Goal: Task Accomplishment & Management: Manage account settings

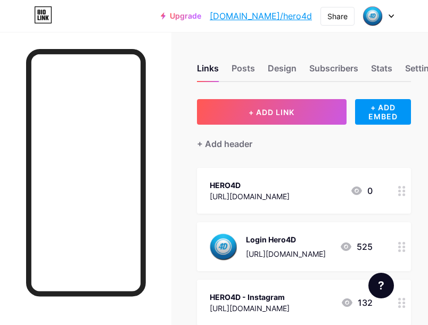
click at [279, 192] on div "[URL][DOMAIN_NAME]" at bounding box center [250, 196] width 80 height 11
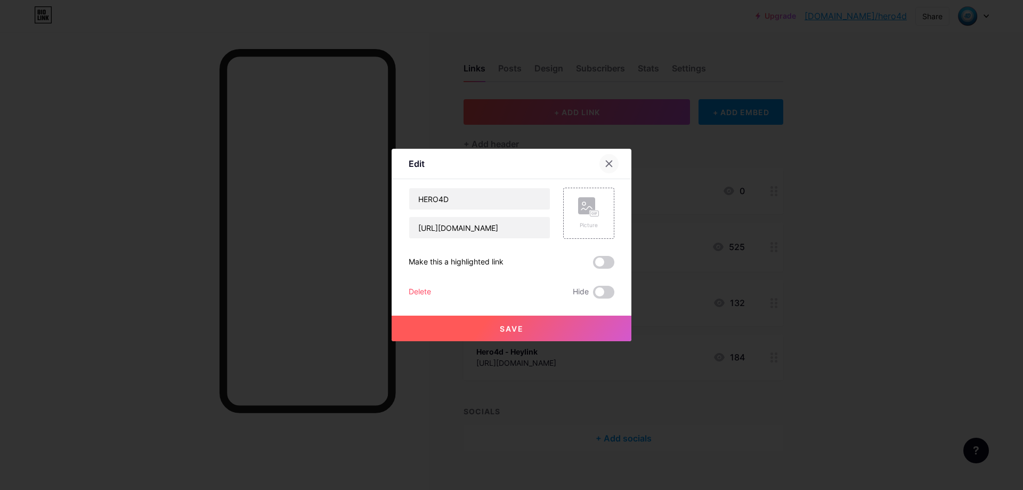
click at [436, 158] on div at bounding box center [608, 163] width 19 height 19
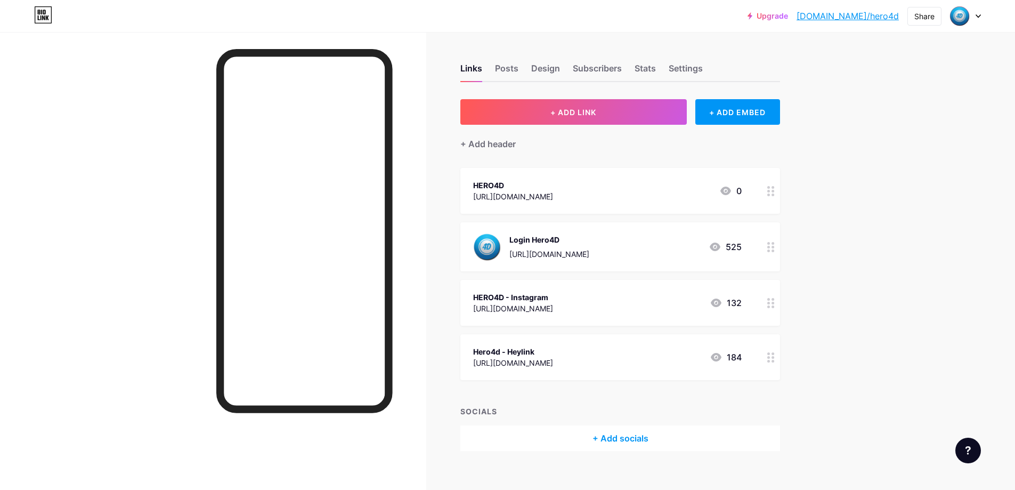
click at [436, 248] on icon at bounding box center [770, 247] width 7 height 10
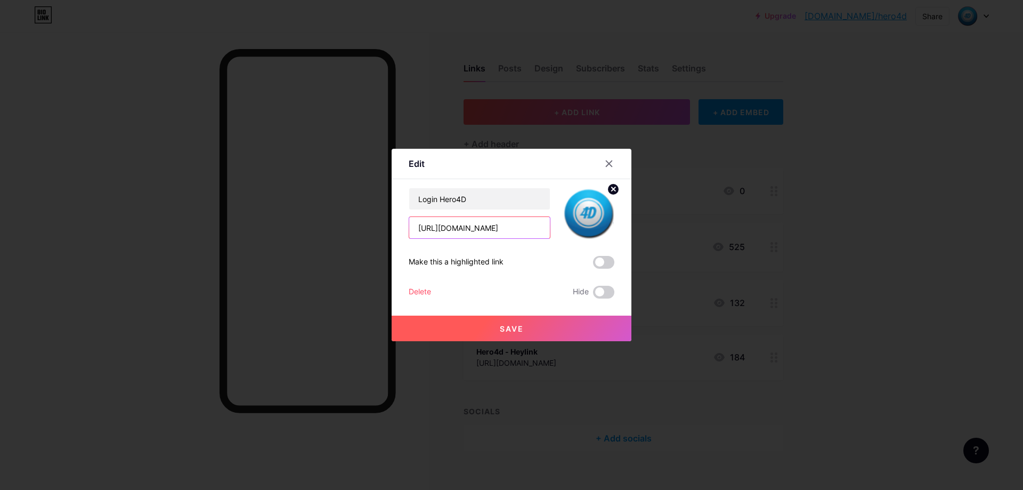
click at [436, 234] on input "[URL][DOMAIN_NAME]" at bounding box center [479, 227] width 141 height 21
click at [436, 228] on input "[URL][DOMAIN_NAME]" at bounding box center [479, 227] width 141 height 21
click at [436, 226] on input "[URL][DOMAIN_NAME]" at bounding box center [479, 227] width 141 height 21
paste input "[DOMAIN_NAME]"
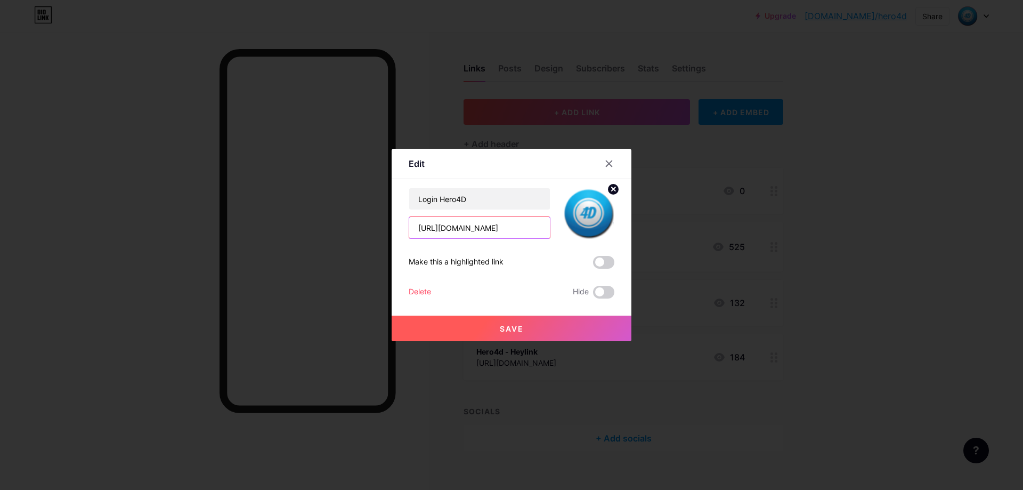
type input "[URL][DOMAIN_NAME]"
click at [436, 329] on button "Save" at bounding box center [512, 328] width 240 height 26
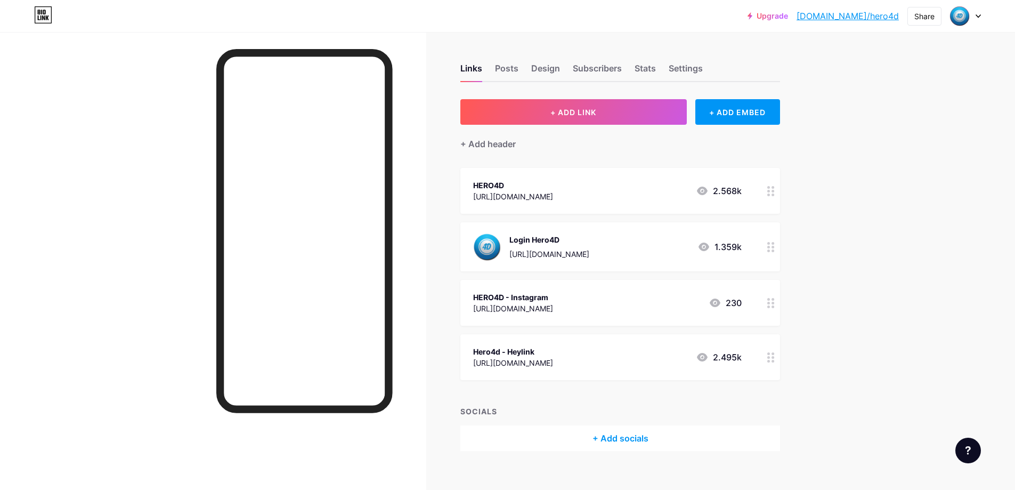
click at [436, 188] on icon at bounding box center [770, 191] width 7 height 10
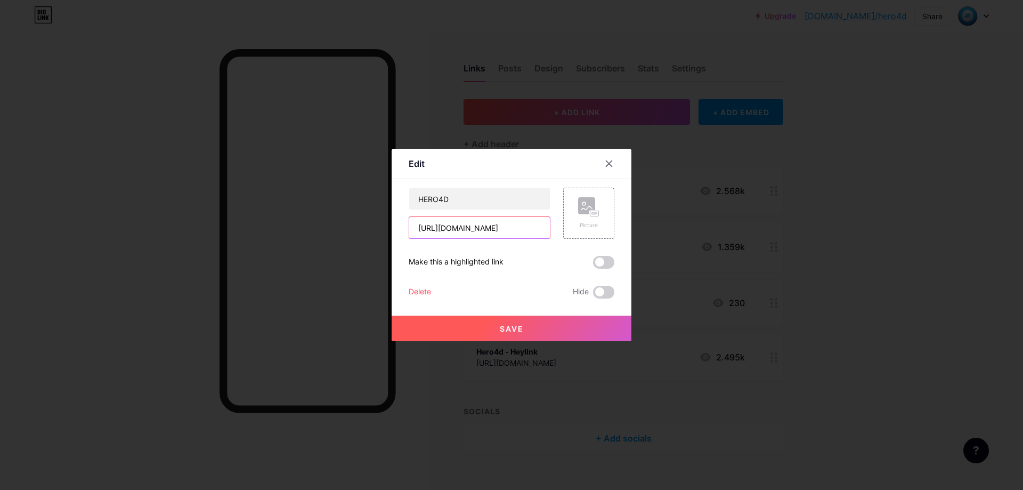
click at [436, 225] on input "[URL][DOMAIN_NAME]" at bounding box center [479, 227] width 141 height 21
drag, startPoint x: 456, startPoint y: 225, endPoint x: 468, endPoint y: 226, distance: 12.3
click at [436, 226] on input "[URL][DOMAIN_NAME]" at bounding box center [479, 227] width 141 height 21
paste input "[DOMAIN_NAME]"
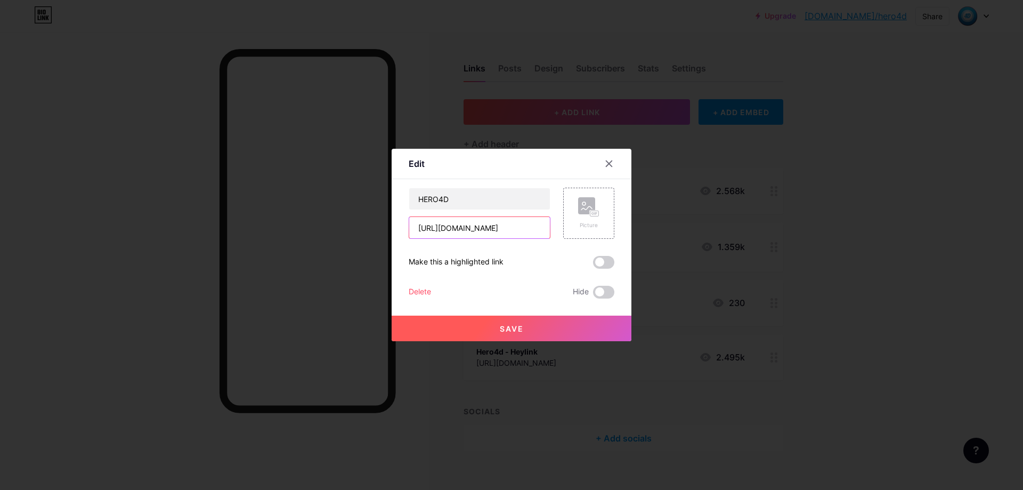
type input "[URL][DOMAIN_NAME]"
click at [436, 325] on button "Save" at bounding box center [512, 328] width 240 height 26
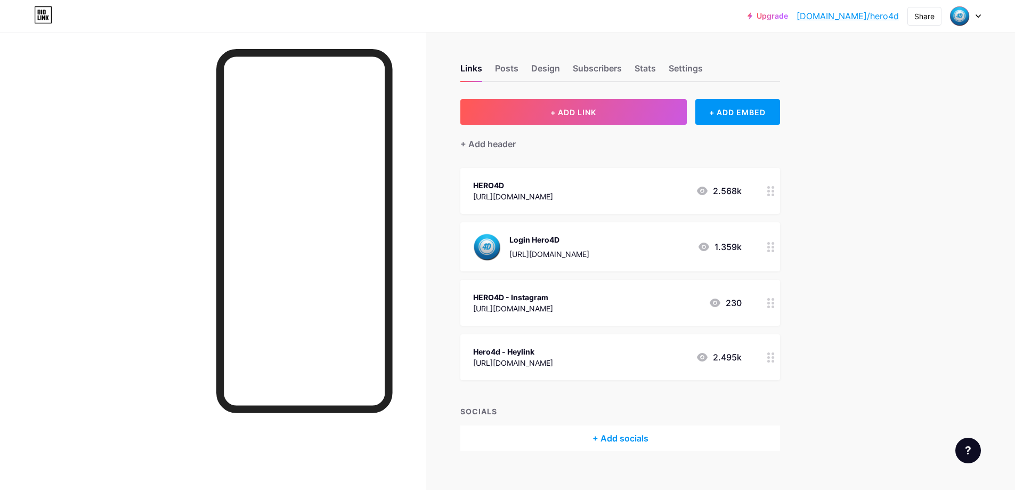
click at [436, 147] on div "Upgrade [DOMAIN_NAME]/hero4d... [DOMAIN_NAME]/hero4d Share Switch accounts hero…" at bounding box center [507, 252] width 1015 height 504
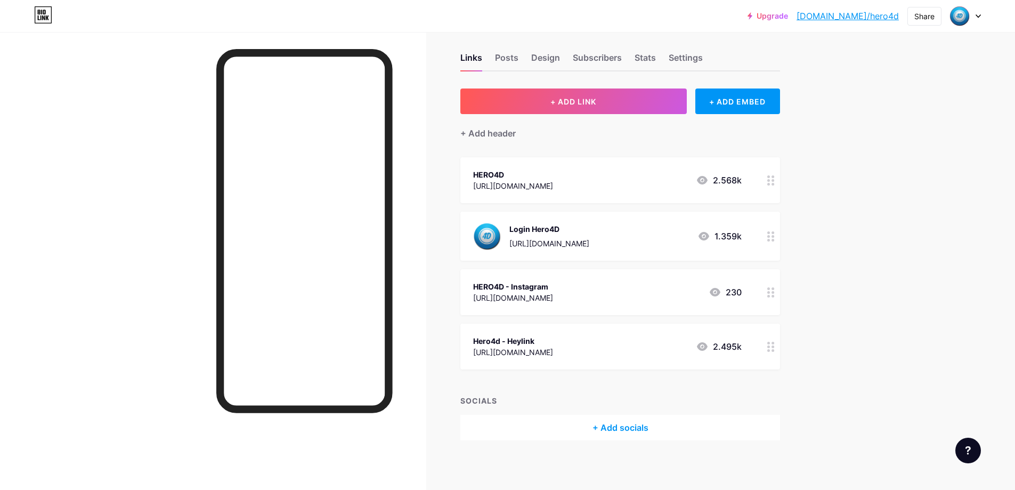
scroll to position [14, 0]
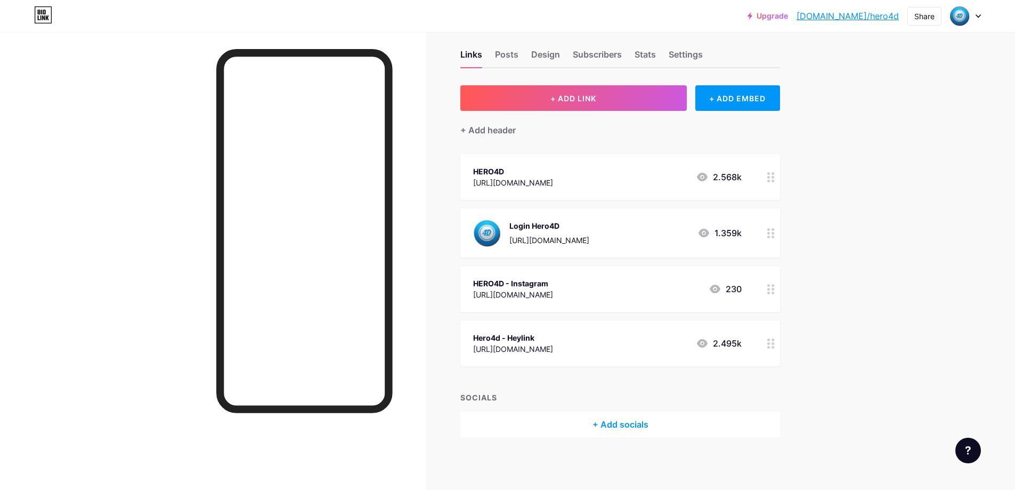
click at [436, 234] on div "Upgrade [DOMAIN_NAME]/hero4d... [DOMAIN_NAME]/hero4d Share Switch accounts hero…" at bounding box center [507, 238] width 1015 height 504
click at [436, 175] on icon at bounding box center [770, 177] width 7 height 10
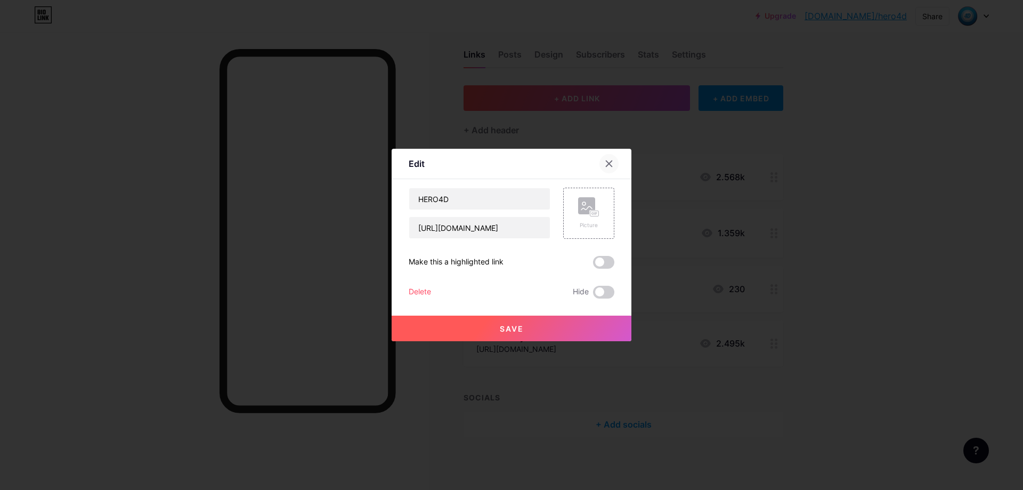
click at [436, 158] on div at bounding box center [608, 163] width 19 height 19
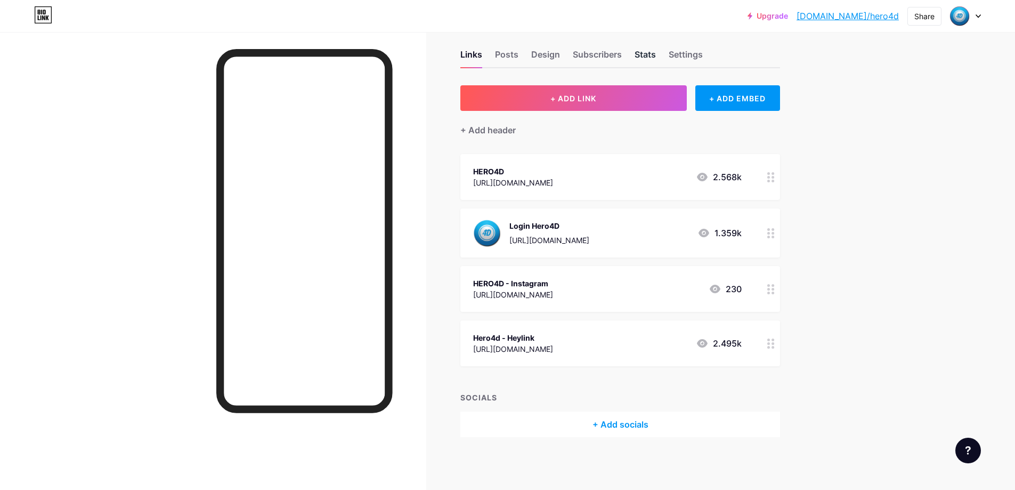
click at [436, 55] on div "Stats" at bounding box center [644, 57] width 21 height 19
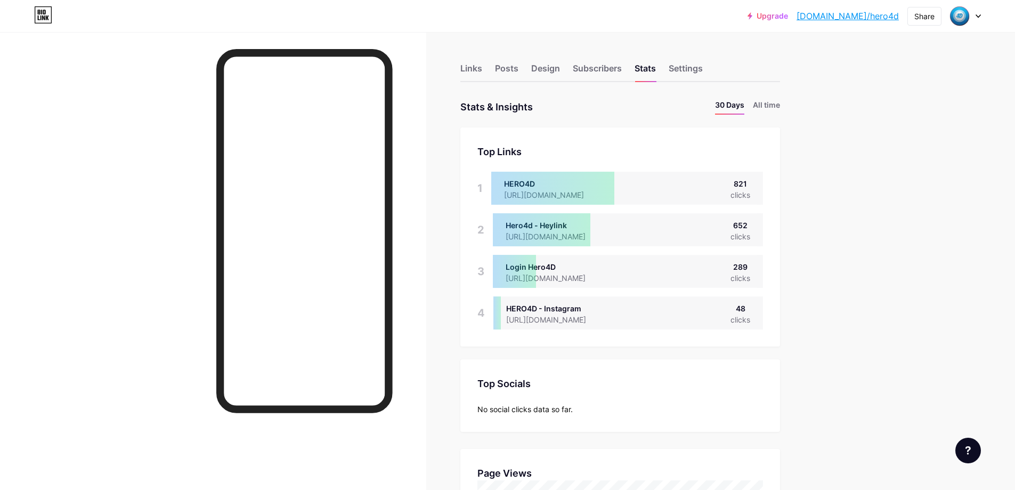
scroll to position [490, 1015]
click at [436, 102] on li "All time" at bounding box center [766, 106] width 27 height 15
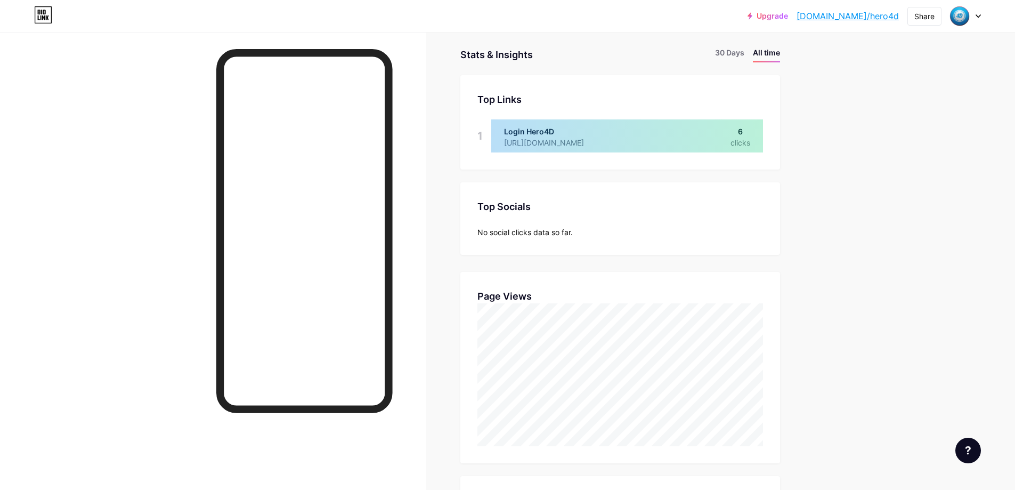
scroll to position [71, 0]
